Goal: Task Accomplishment & Management: Manage account settings

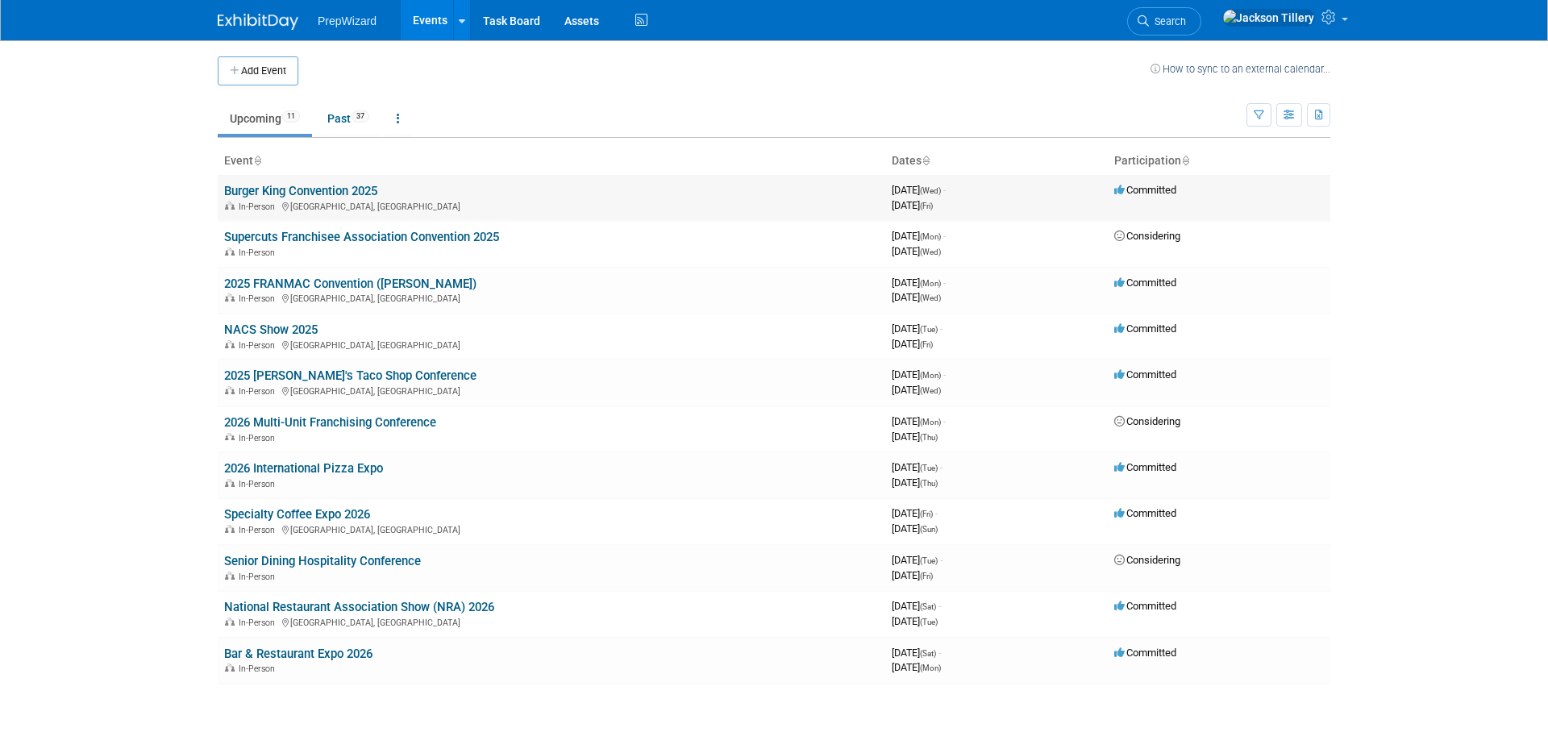
click at [443, 200] on div "In-Person Phoenix, AZ" at bounding box center [551, 205] width 655 height 13
drag, startPoint x: 335, startPoint y: 197, endPoint x: 343, endPoint y: 196, distance: 8.9
click at [335, 197] on link "Burger King Convention 2025" at bounding box center [300, 191] width 153 height 15
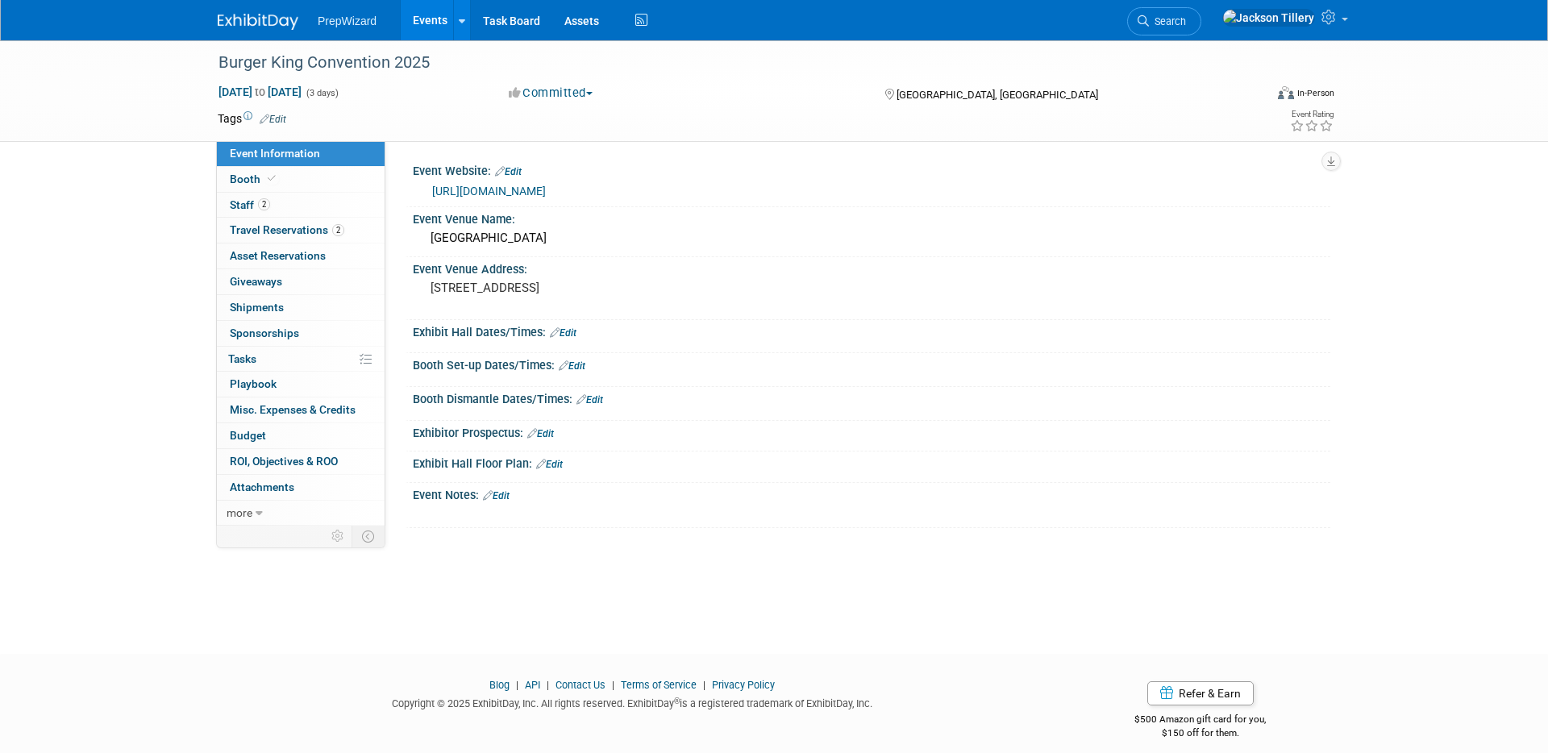
click at [347, 193] on link "2 Staff 2" at bounding box center [301, 205] width 168 height 25
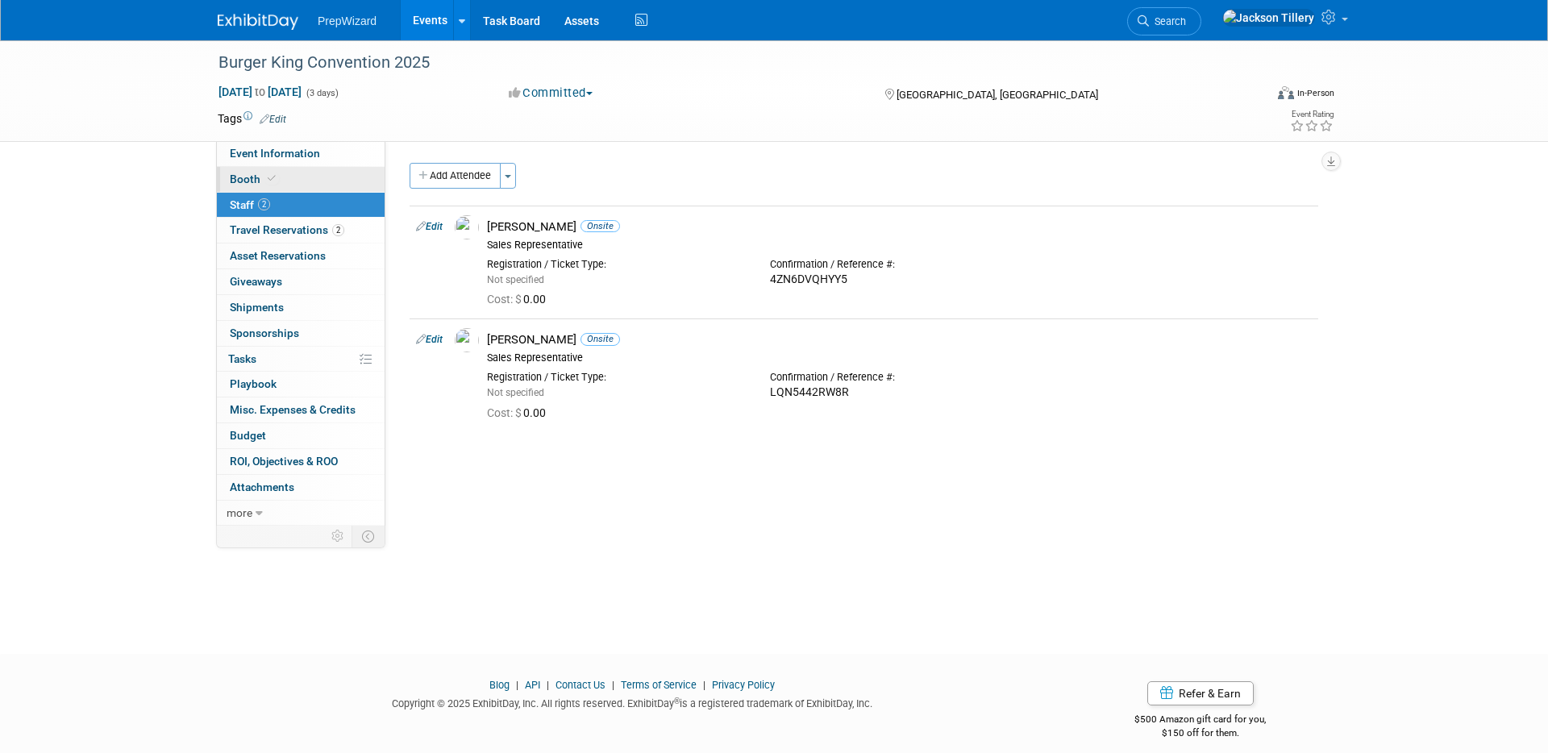
click at [335, 173] on link "Booth" at bounding box center [301, 179] width 168 height 25
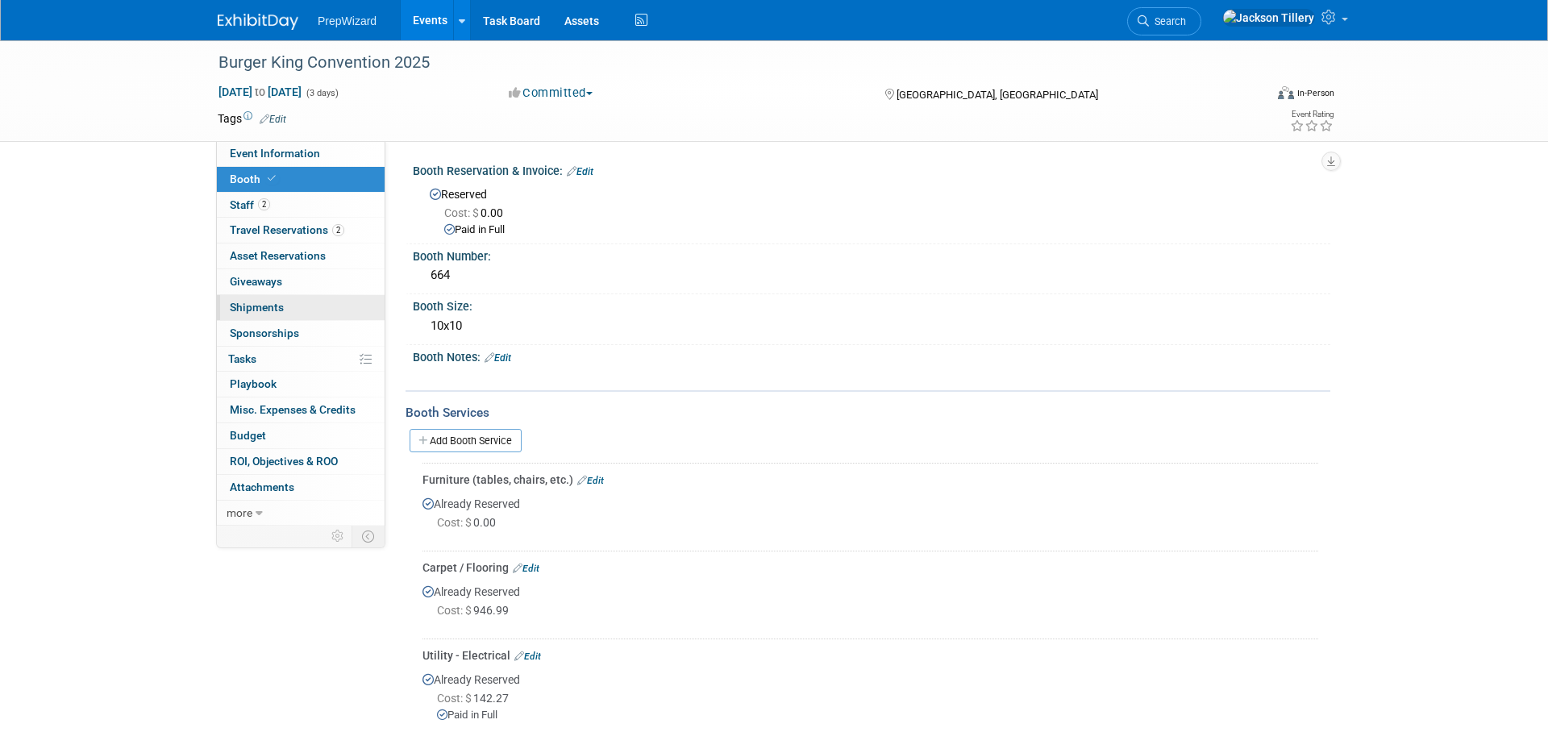
click at [312, 302] on link "0 Shipments 0" at bounding box center [301, 307] width 168 height 25
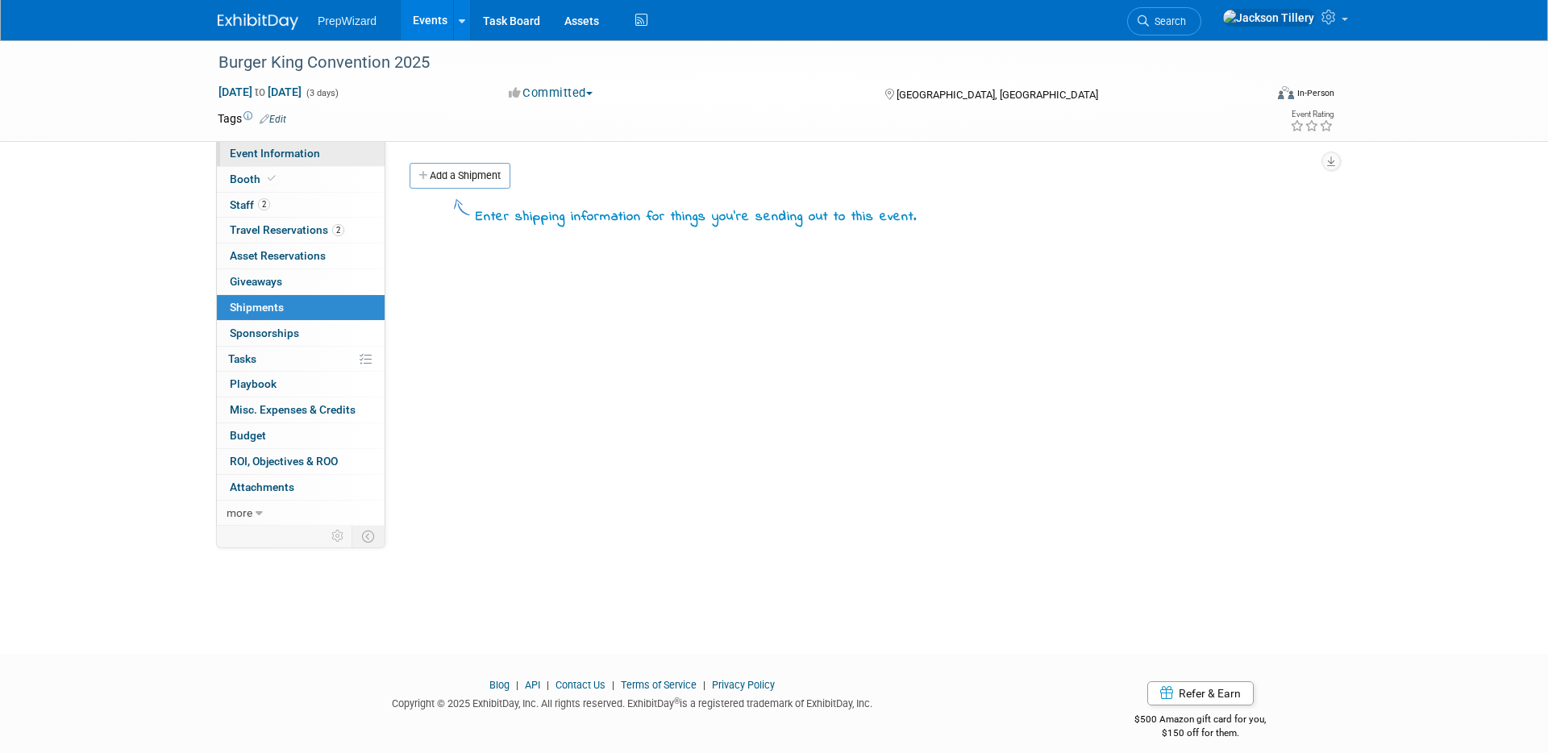
click at [286, 163] on link "Event Information" at bounding box center [301, 153] width 168 height 25
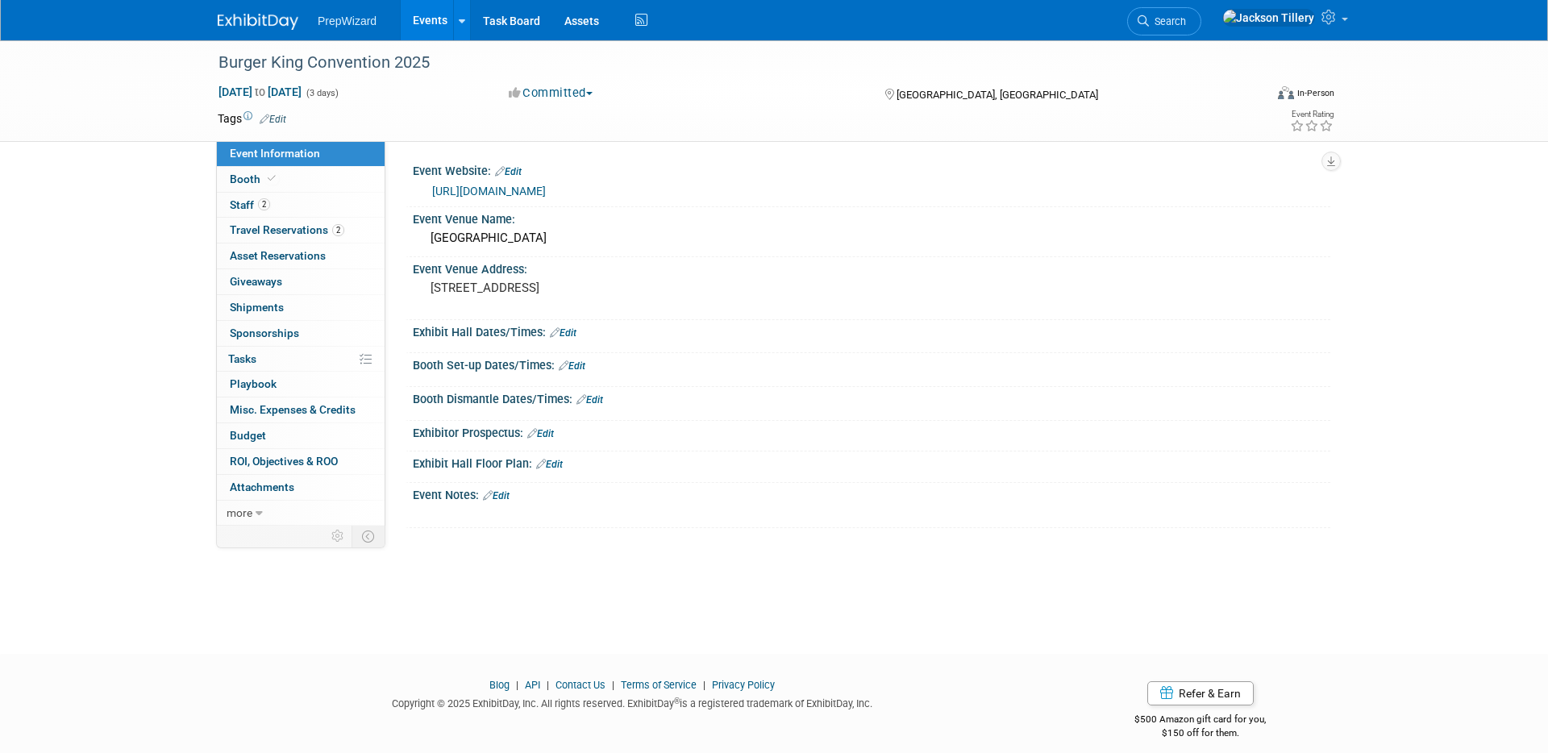
click at [348, 24] on span "PrepWizard" at bounding box center [347, 21] width 59 height 13
click at [353, 23] on span "PrepWizard" at bounding box center [347, 21] width 59 height 13
click at [509, 94] on icon "button" at bounding box center [516, 93] width 15 height 12
click at [543, 119] on link "Committed" at bounding box center [567, 119] width 127 height 23
